Goal: Obtain resource: Download file/media

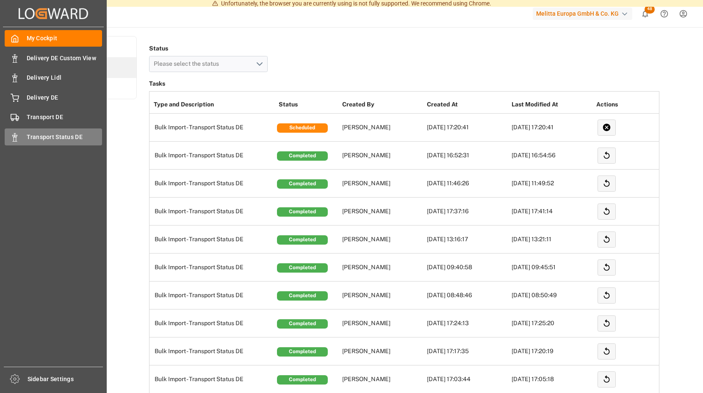
click at [53, 138] on span "Transport Status DE" at bounding box center [65, 137] width 76 height 9
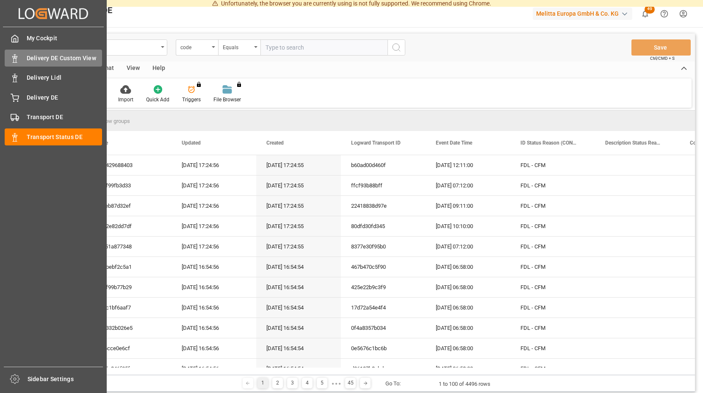
click at [57, 56] on span "Delivery DE Custom View" at bounding box center [65, 58] width 76 height 9
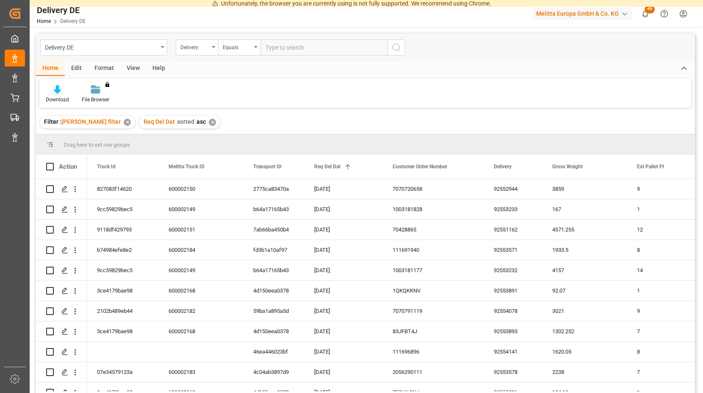
click at [56, 91] on icon at bounding box center [57, 89] width 7 height 8
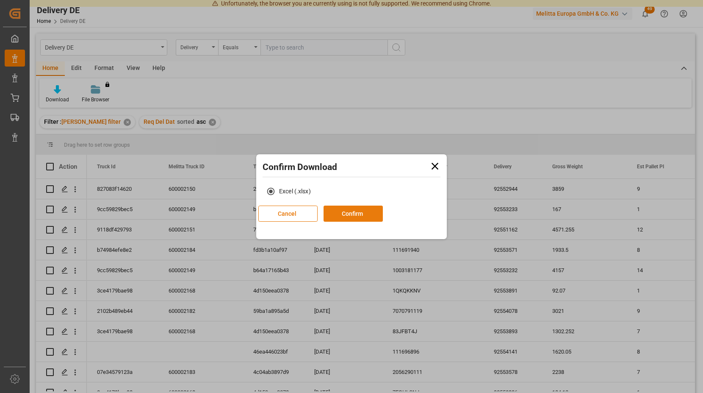
click at [383, 208] on button "Confirm" at bounding box center [353, 213] width 59 height 16
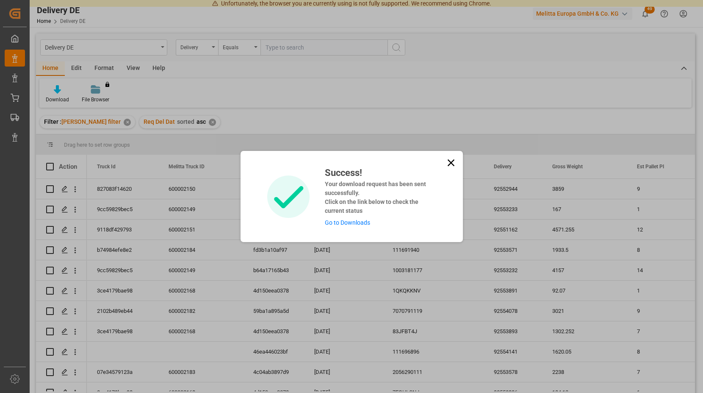
click at [339, 221] on link "Go to Downloads" at bounding box center [347, 222] width 45 height 7
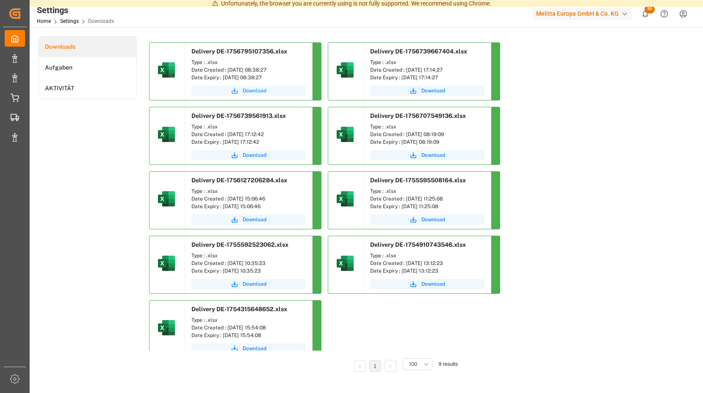
click at [250, 90] on span "Download" at bounding box center [255, 91] width 24 height 8
